Goal: Task Accomplishment & Management: Use online tool/utility

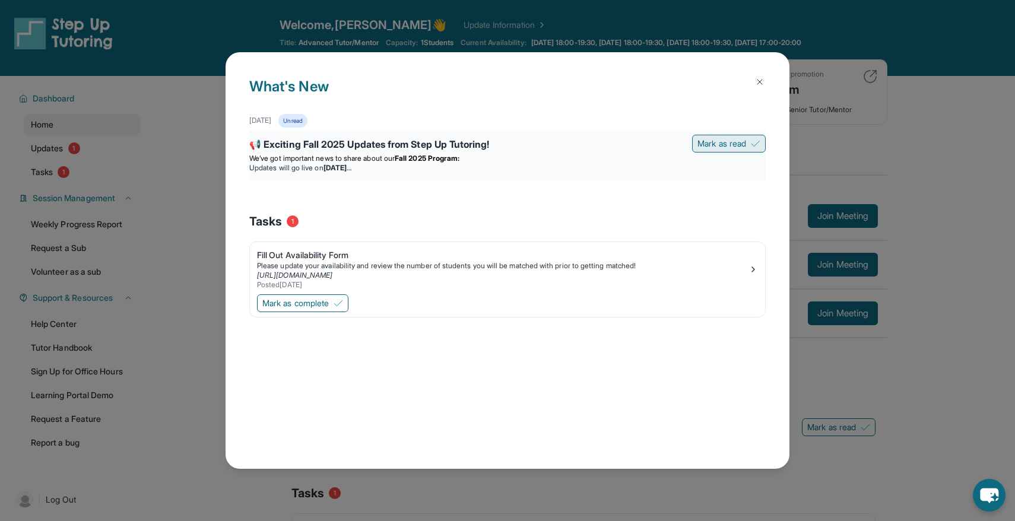
click at [752, 135] on button "Mark as read" at bounding box center [729, 144] width 74 height 18
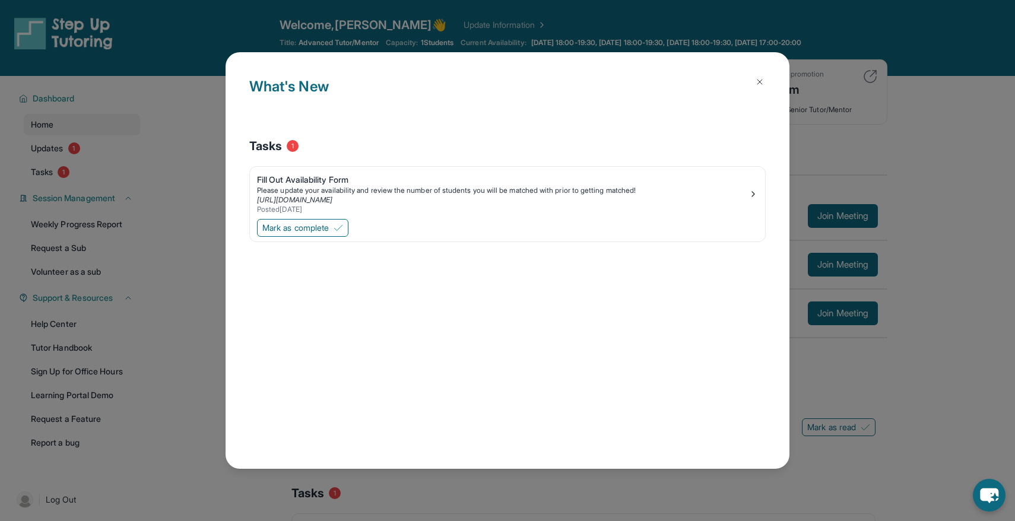
click at [762, 85] on img at bounding box center [760, 82] width 10 height 10
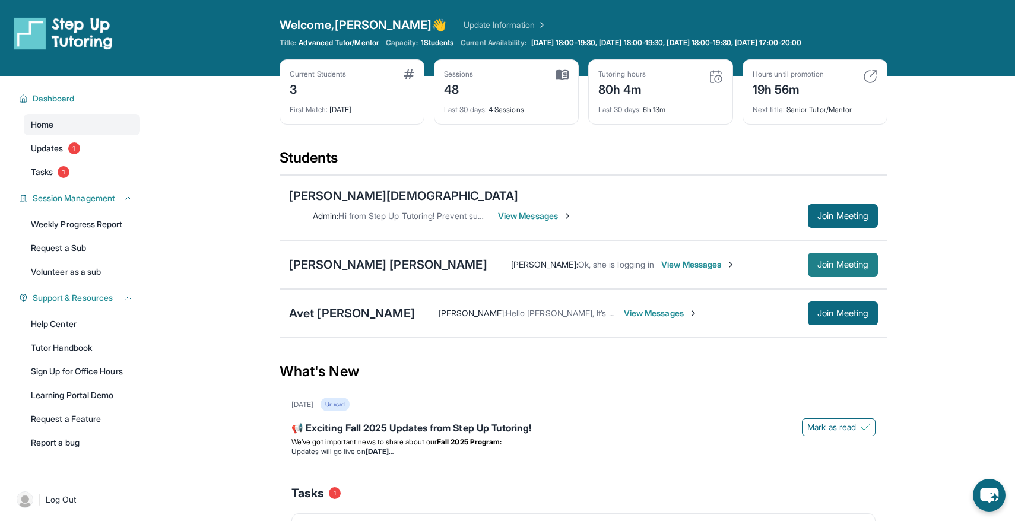
click at [858, 261] on span "Join Meeting" at bounding box center [843, 264] width 51 height 7
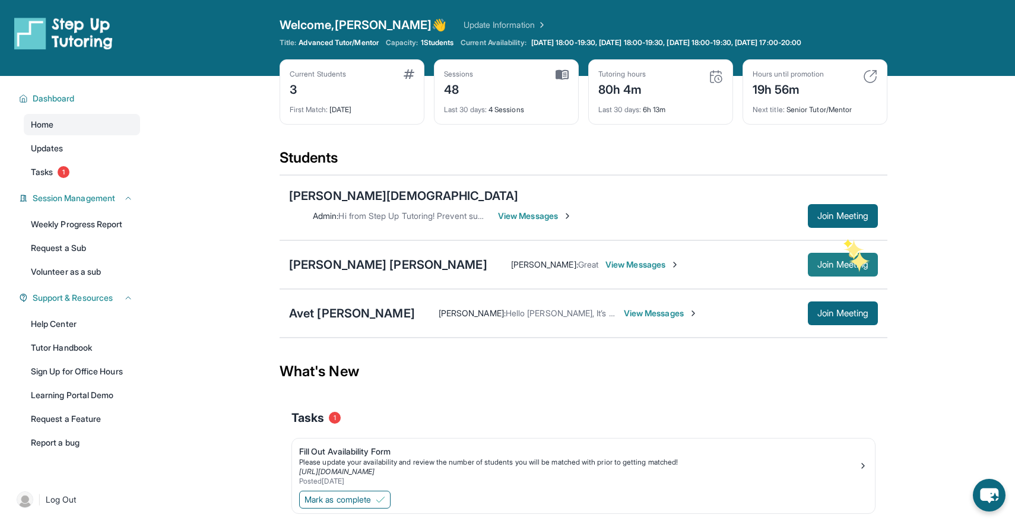
click at [849, 261] on span "Join Meeting" at bounding box center [843, 264] width 51 height 7
click at [828, 261] on span "Join Meeting" at bounding box center [843, 264] width 51 height 7
click at [840, 261] on span "Join Meeting" at bounding box center [843, 264] width 51 height 7
